Goal: Navigation & Orientation: Find specific page/section

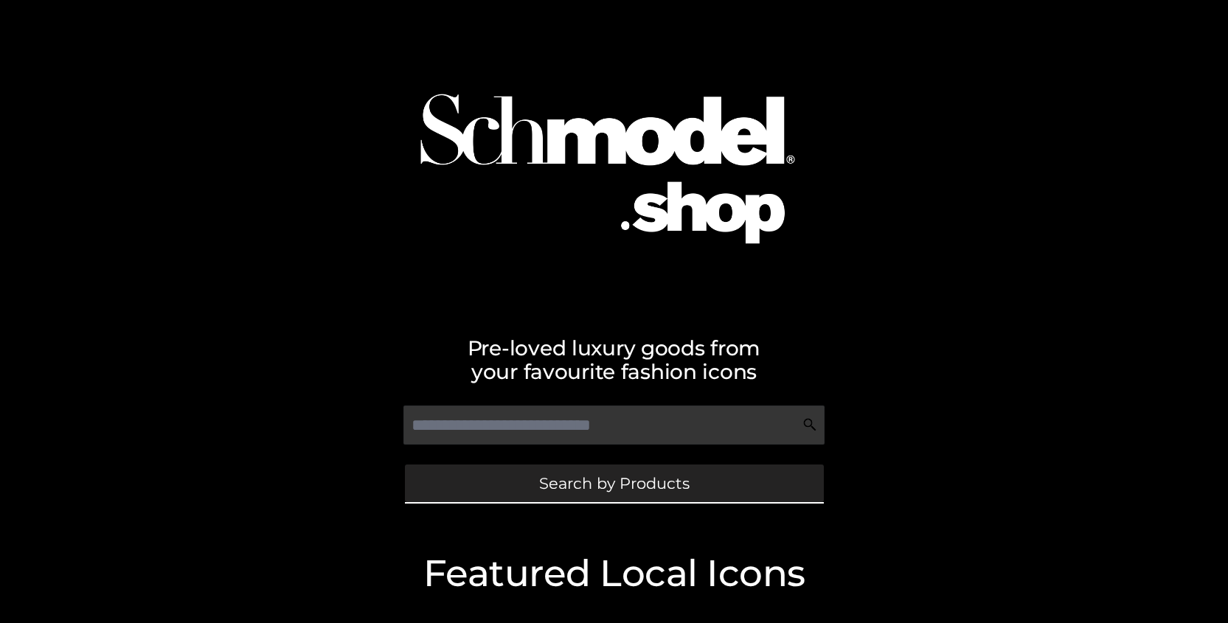
click at [588, 470] on link "Search by Products" at bounding box center [614, 484] width 419 height 38
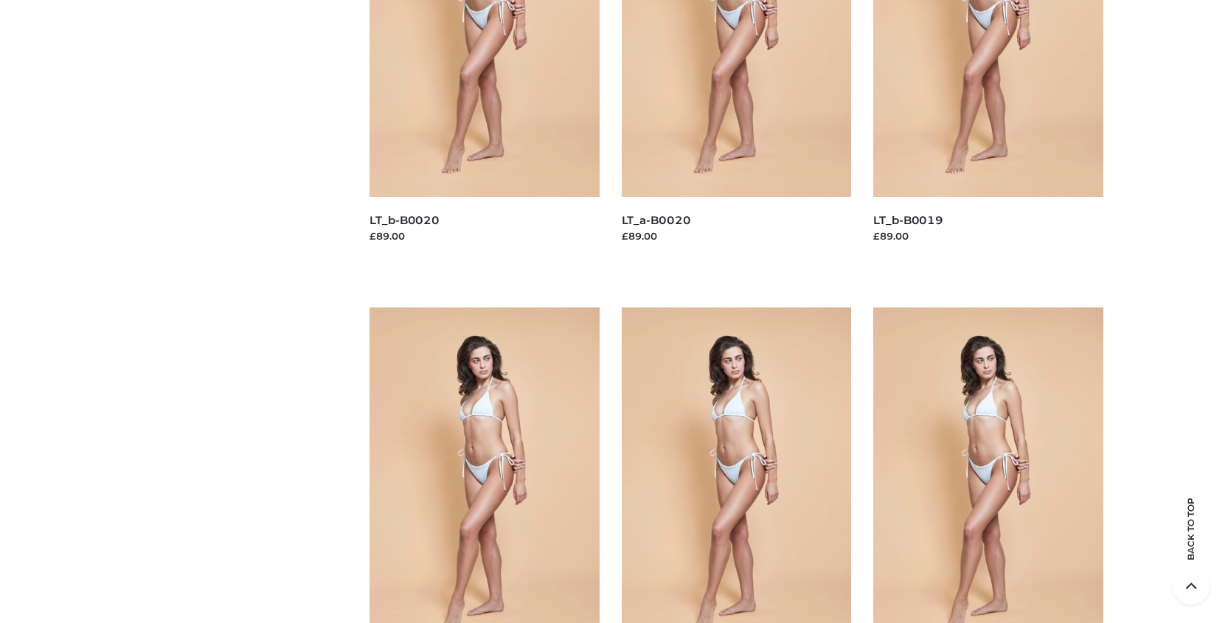
scroll to position [3360, 0]
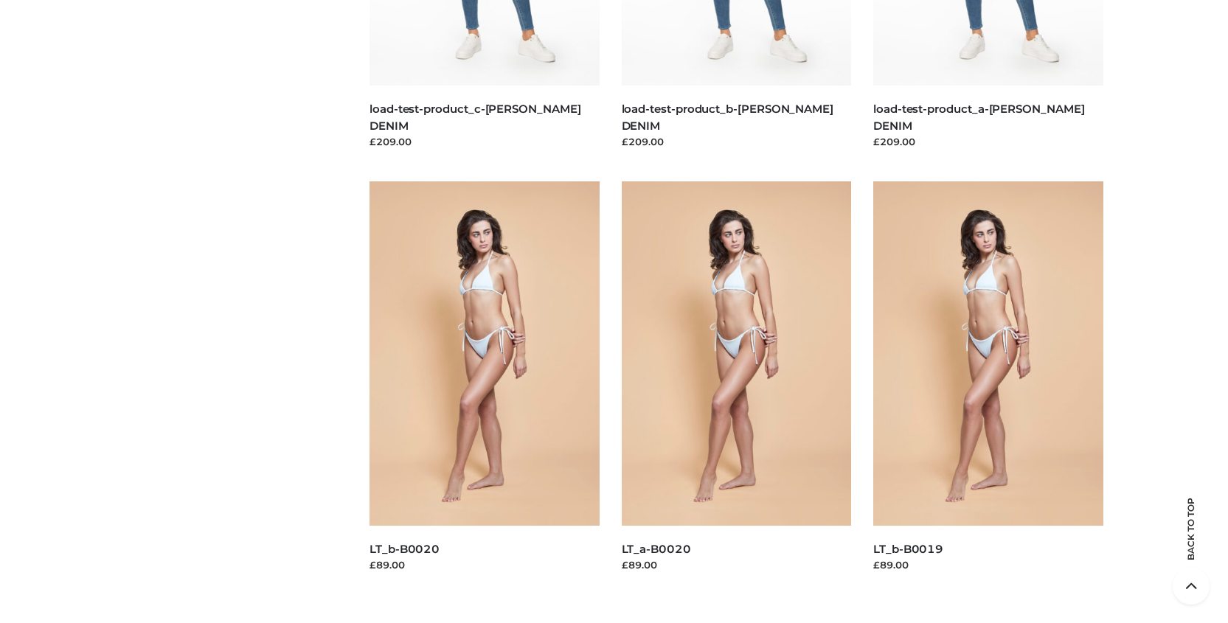
scroll to position [3032, 0]
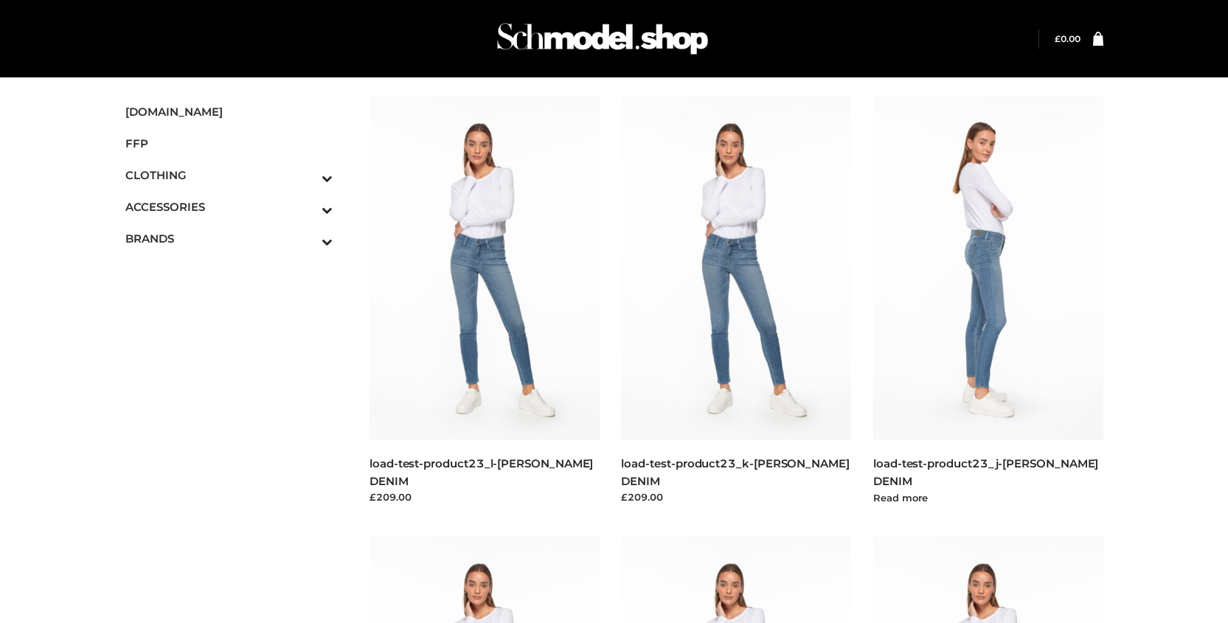
drag, startPoint x: 1076, startPoint y: 229, endPoint x: 1077, endPoint y: 209, distance: 19.2
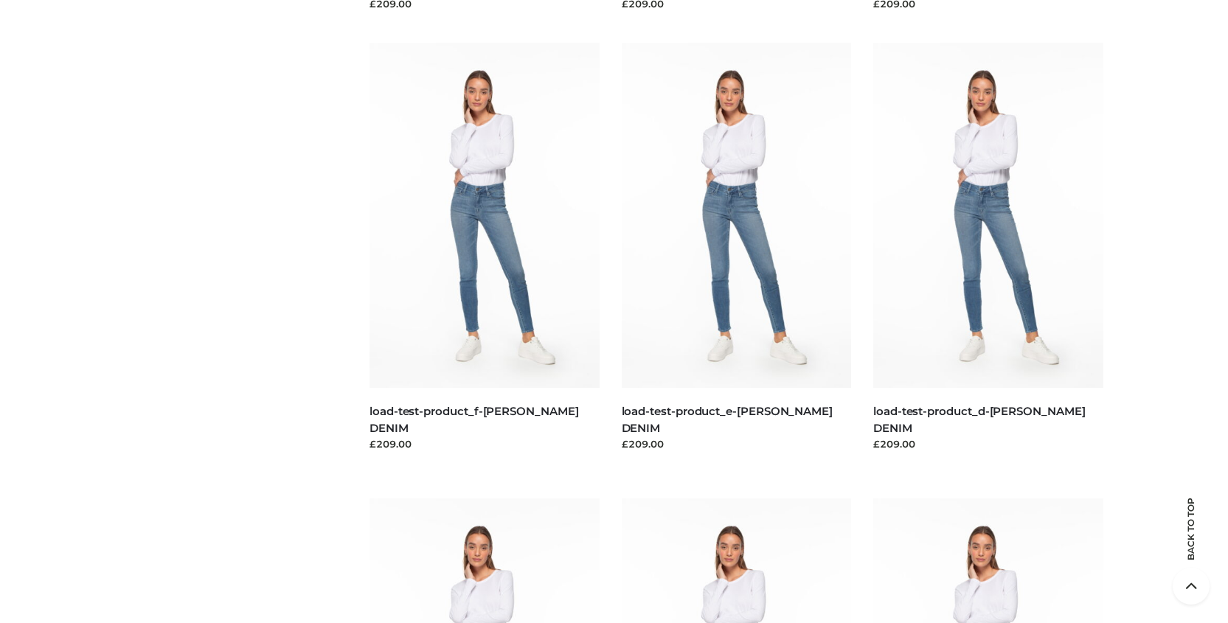
scroll to position [3165, 0]
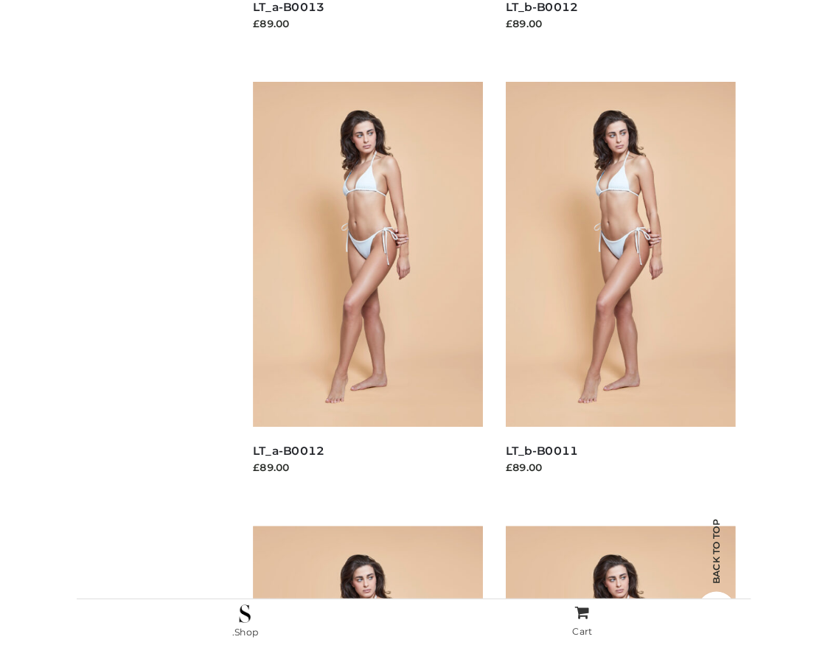
scroll to position [4849, 0]
